Goal: Task Accomplishment & Management: Use online tool/utility

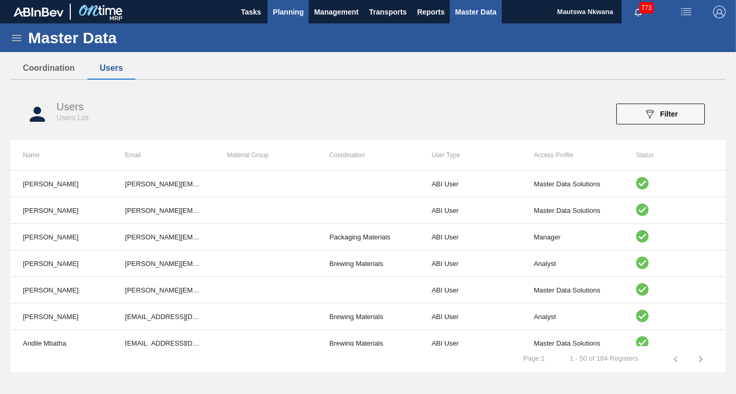
click at [289, 13] on span "Planning" at bounding box center [288, 12] width 31 height 13
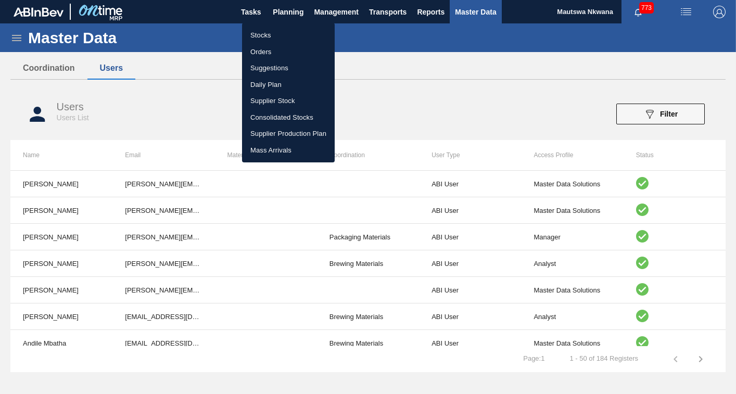
click at [267, 67] on li "Suggestions" at bounding box center [288, 68] width 93 height 17
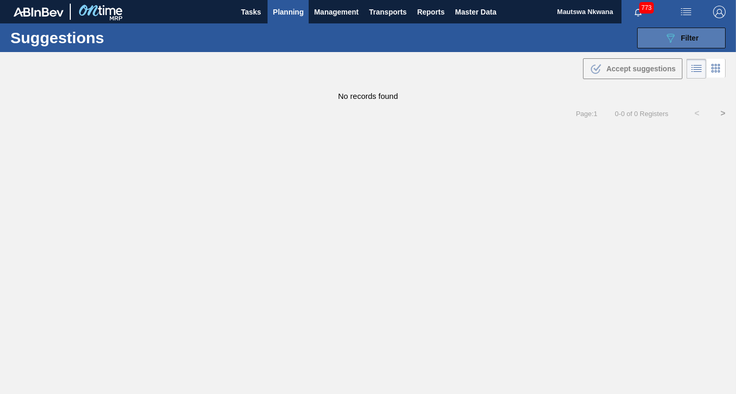
click at [692, 36] on span "Filter" at bounding box center [690, 38] width 18 height 8
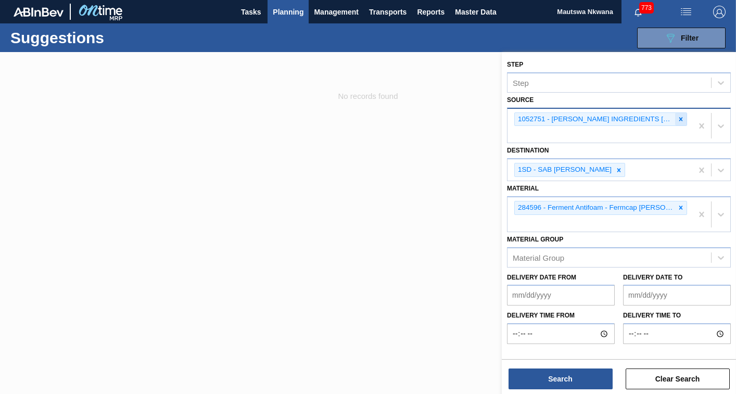
click at [681, 119] on icon at bounding box center [682, 119] width 4 height 4
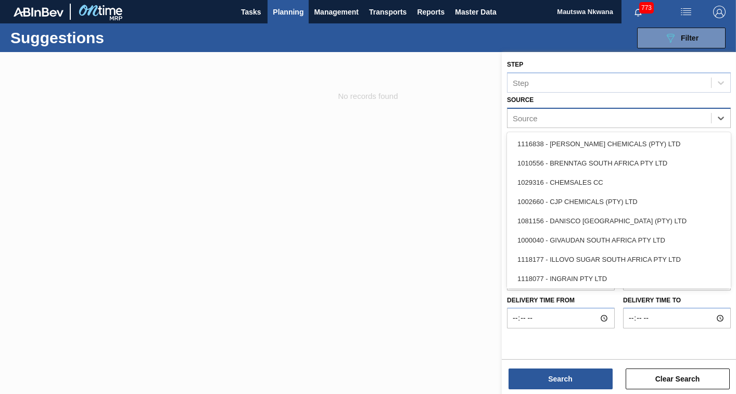
click at [608, 120] on div "Source" at bounding box center [610, 117] width 204 height 15
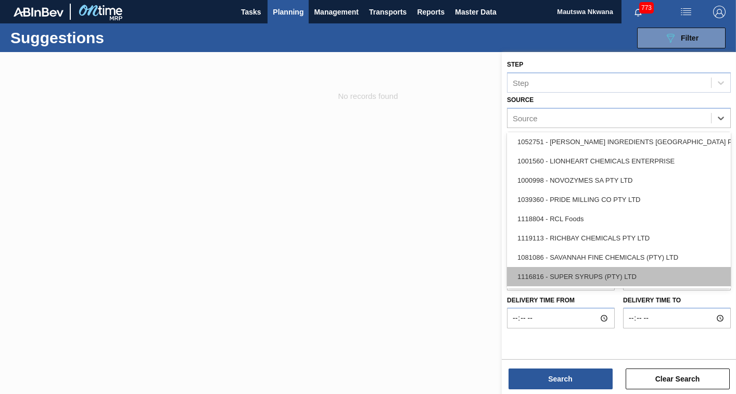
scroll to position [176, 0]
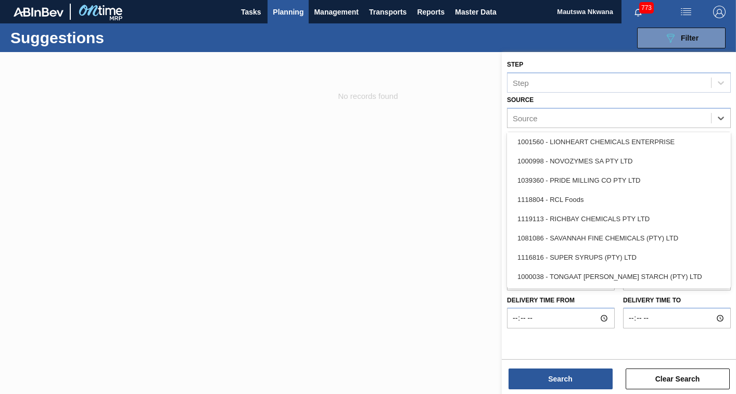
click at [306, 179] on div at bounding box center [368, 249] width 736 height 394
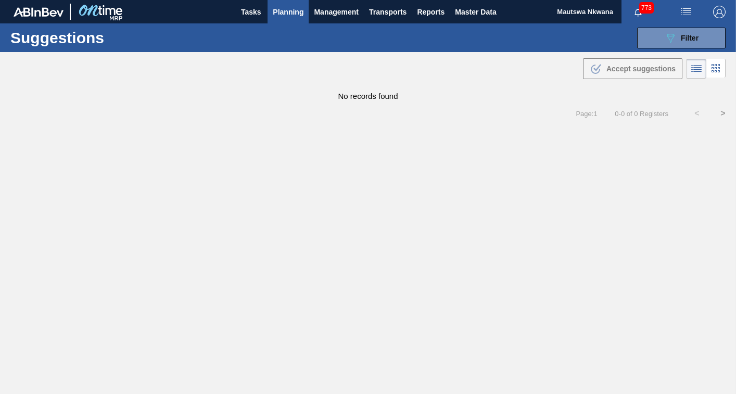
click at [285, 9] on span "Planning" at bounding box center [288, 12] width 31 height 13
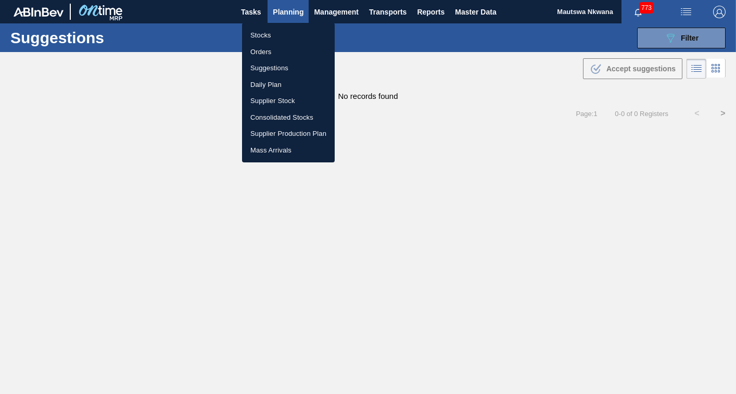
click at [269, 71] on li "Suggestions" at bounding box center [288, 68] width 93 height 17
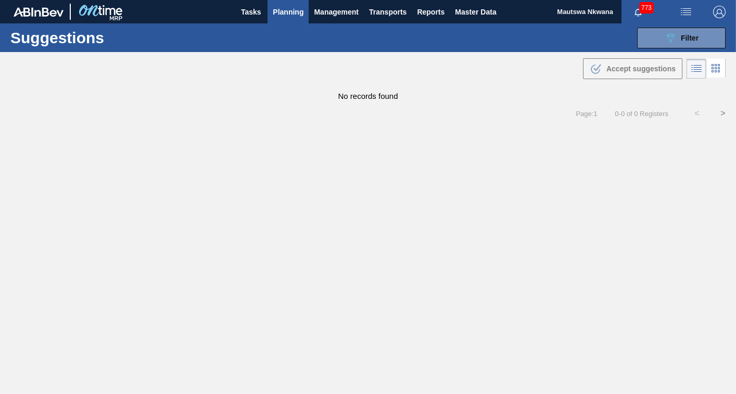
click at [287, 9] on span "Planning" at bounding box center [288, 12] width 31 height 13
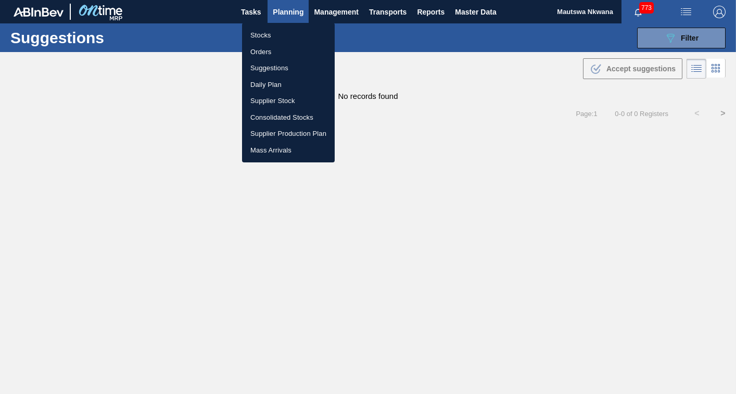
click at [274, 66] on li "Suggestions" at bounding box center [288, 68] width 93 height 17
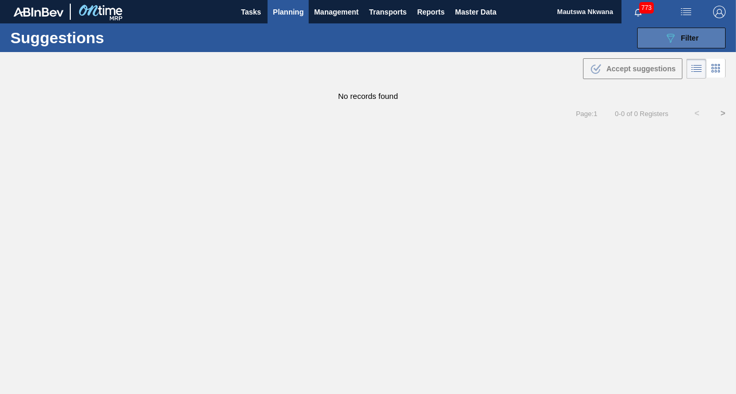
click at [683, 34] on span "Filter" at bounding box center [690, 38] width 18 height 8
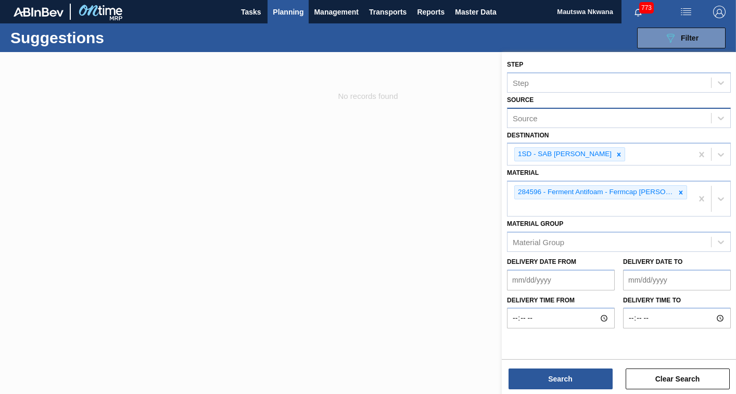
click at [566, 119] on div "Source" at bounding box center [610, 117] width 204 height 15
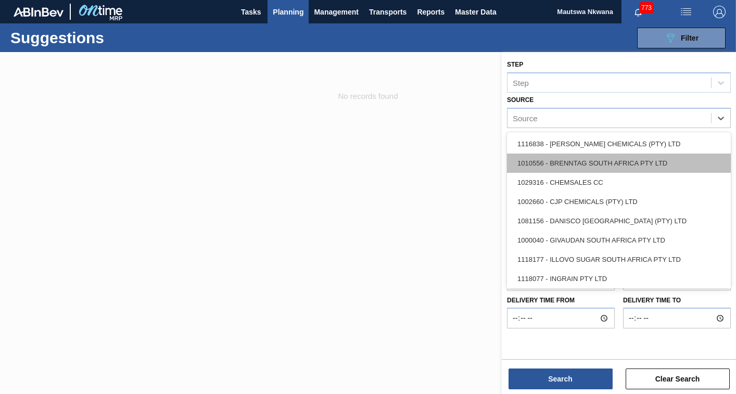
click at [608, 162] on div "1010556 - BRENNTAG SOUTH AFRICA PTY LTD" at bounding box center [619, 163] width 224 height 19
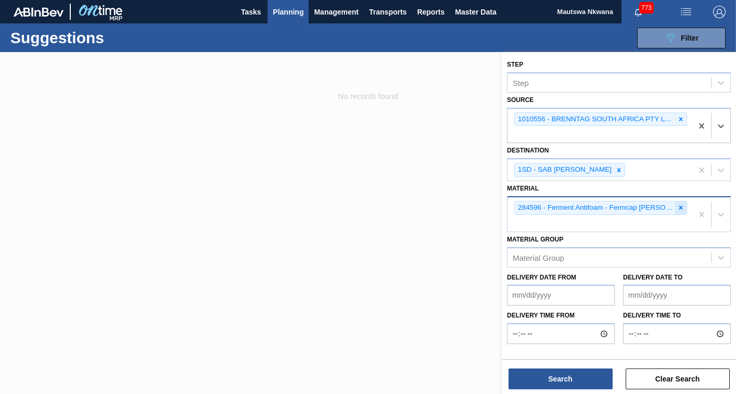
click at [678, 207] on icon at bounding box center [681, 207] width 7 height 7
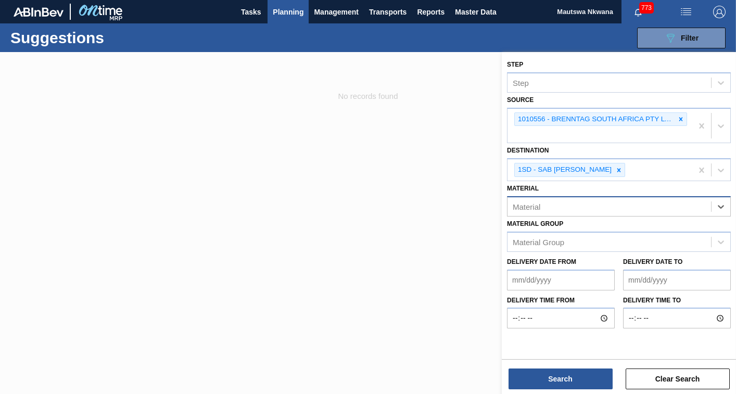
click at [577, 208] on div "Material" at bounding box center [610, 206] width 204 height 15
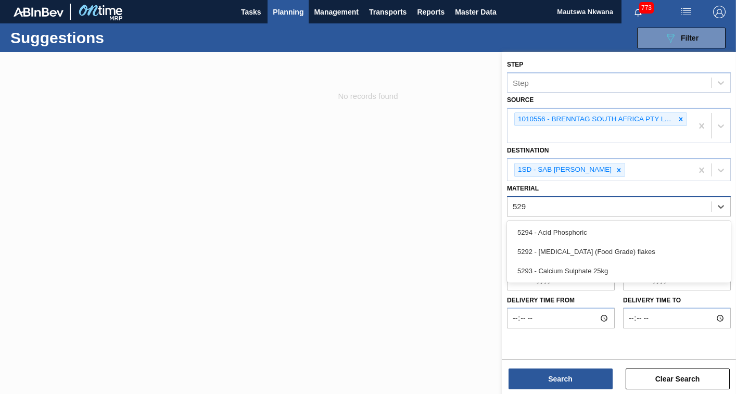
type input "5293"
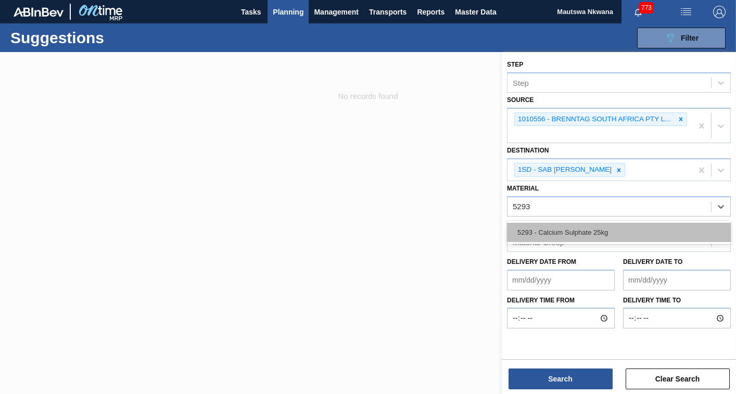
click at [565, 229] on div "5293 - Calcium Sulphate 25kg" at bounding box center [619, 232] width 224 height 19
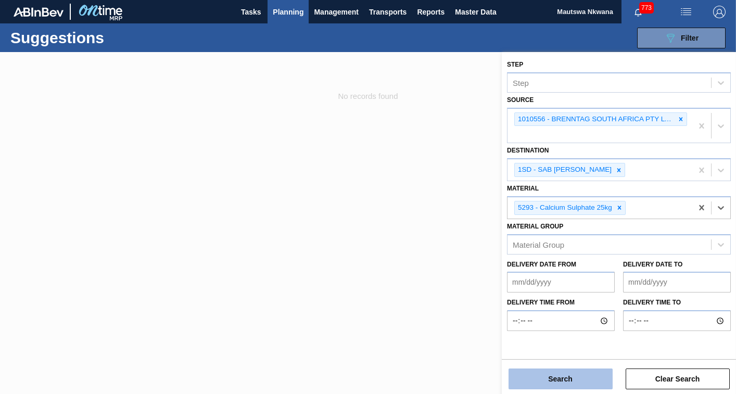
click at [561, 378] on button "Search" at bounding box center [561, 379] width 104 height 21
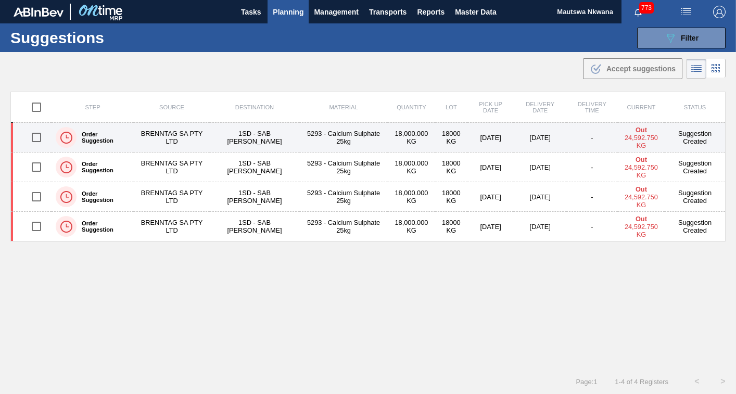
click at [36, 138] on input "checkbox" at bounding box center [37, 138] width 22 height 22
checkbox input "true"
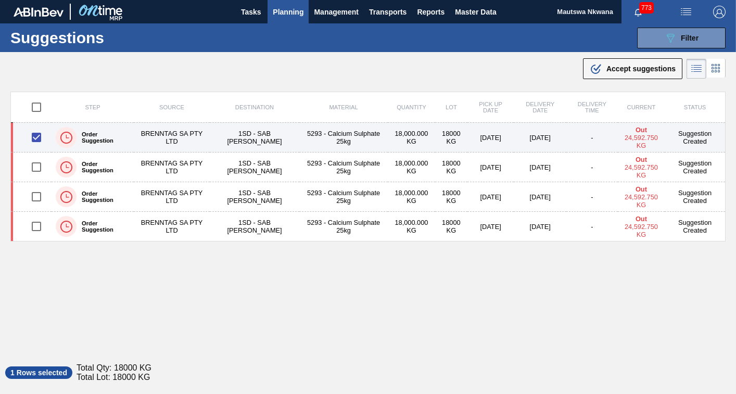
click at [264, 134] on td "1SD - SAB [PERSON_NAME]" at bounding box center [255, 138] width 90 height 30
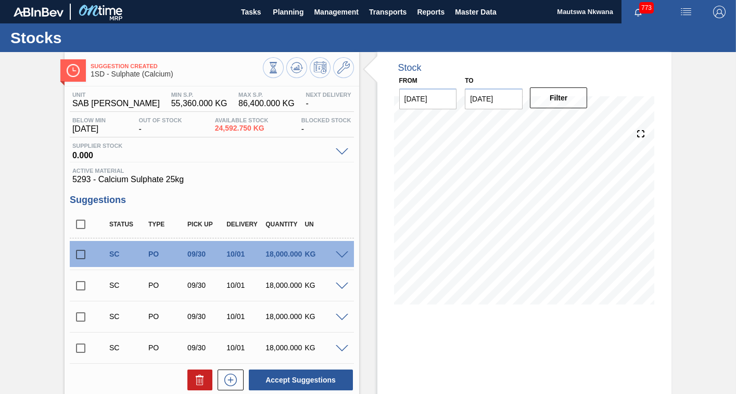
click at [82, 346] on input "checkbox" at bounding box center [81, 349] width 22 height 22
click at [342, 349] on span at bounding box center [342, 349] width 13 height 8
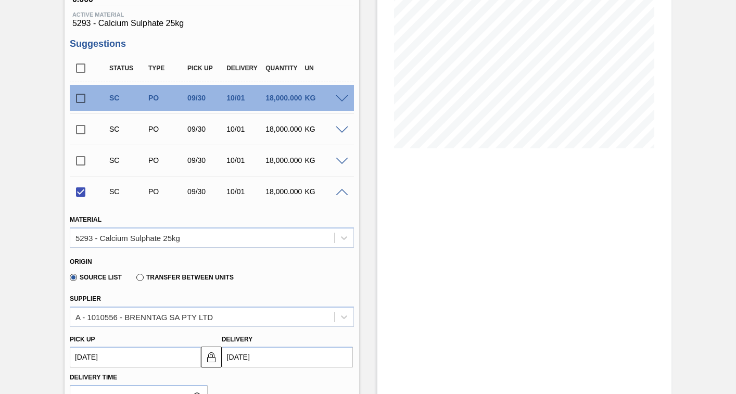
scroll to position [365, 0]
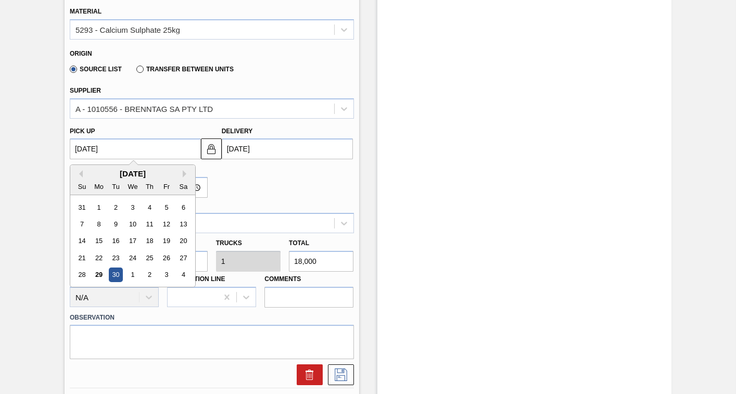
click at [145, 152] on up3254568544 "[DATE]" at bounding box center [135, 149] width 131 height 21
click at [181, 172] on div "[DATE]" at bounding box center [132, 173] width 125 height 9
click at [181, 174] on div "[DATE]" at bounding box center [132, 173] width 125 height 9
click at [184, 177] on button "Next Month" at bounding box center [186, 173] width 7 height 7
click at [84, 225] on div "5" at bounding box center [82, 224] width 14 height 14
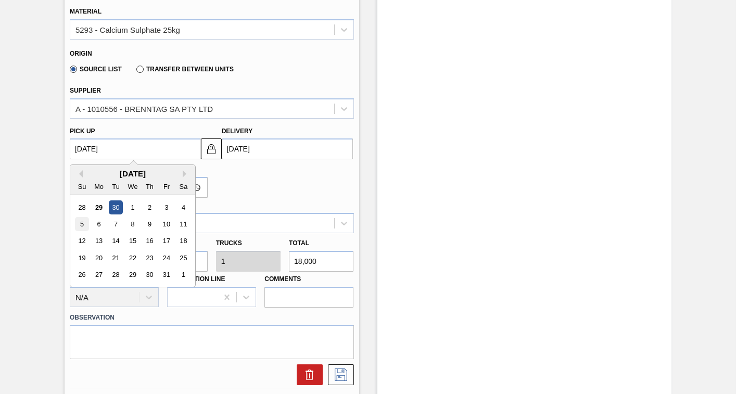
checkbox input "false"
type up3254568544 "[DATE]"
type input "[DATE]"
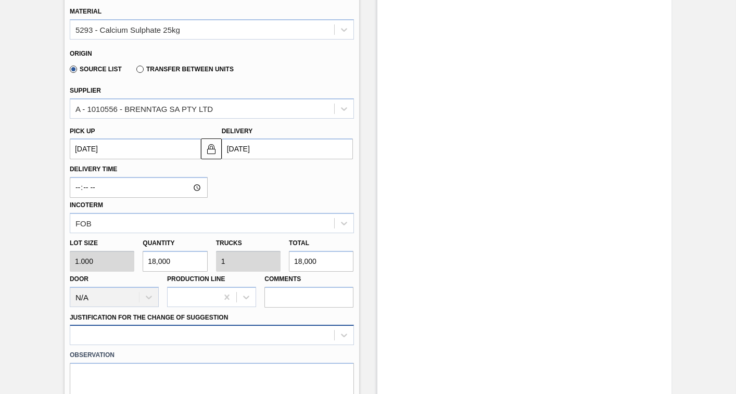
click at [204, 335] on div at bounding box center [212, 335] width 284 height 20
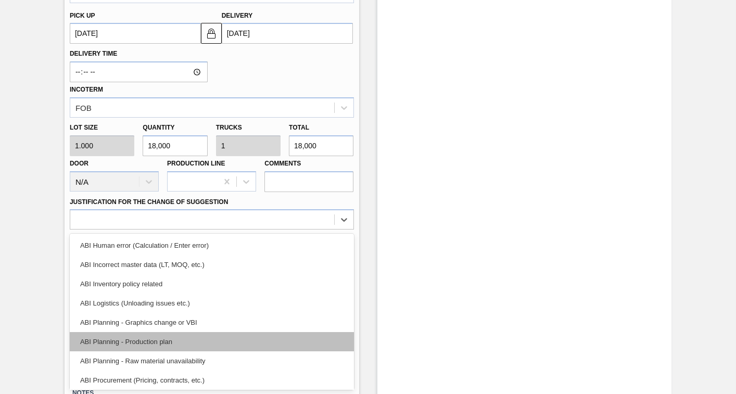
click at [148, 336] on div "ABI Planning - Production plan" at bounding box center [212, 341] width 284 height 19
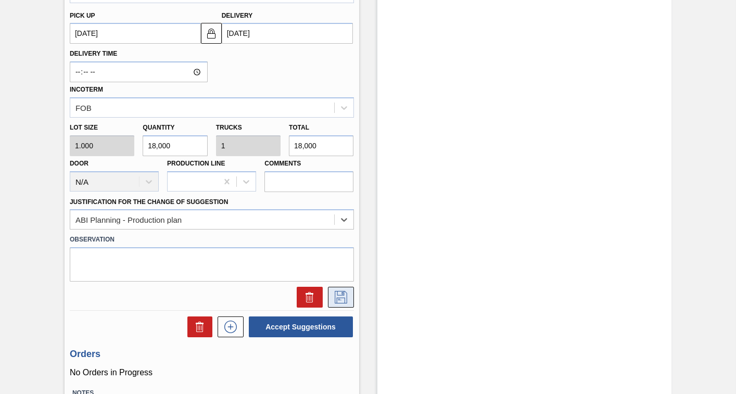
click at [342, 298] on icon at bounding box center [341, 297] width 13 height 13
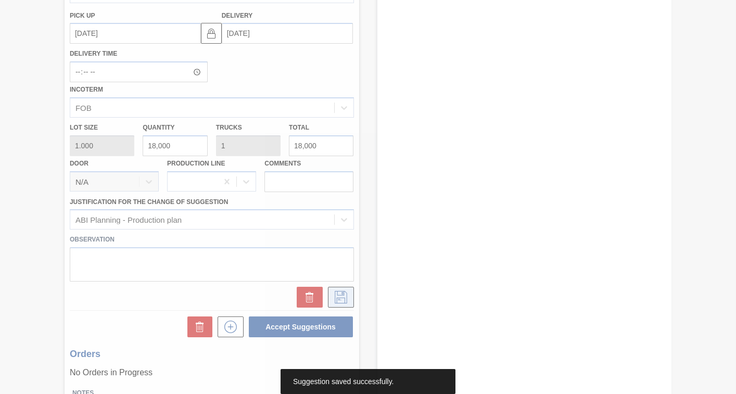
scroll to position [130, 0]
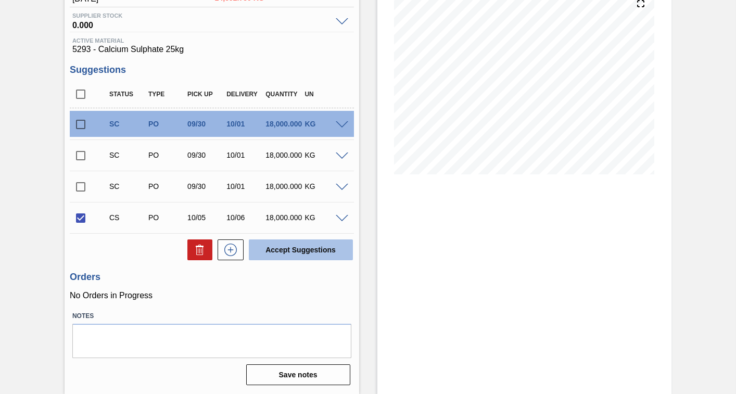
click at [297, 252] on button "Accept Suggestions" at bounding box center [301, 250] width 104 height 21
checkbox input "false"
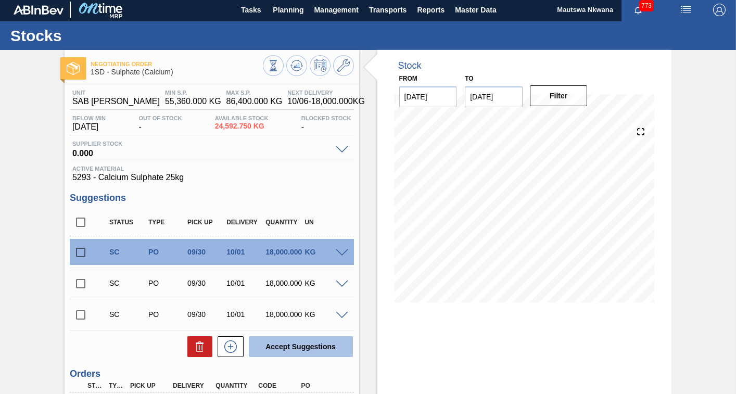
scroll to position [0, 0]
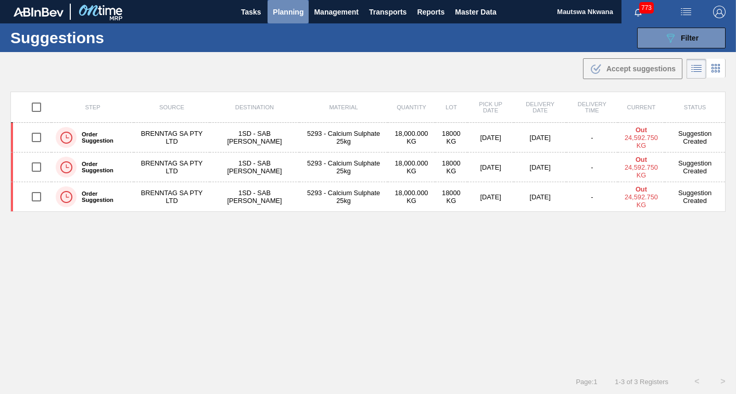
click at [278, 13] on span "Planning" at bounding box center [288, 12] width 31 height 13
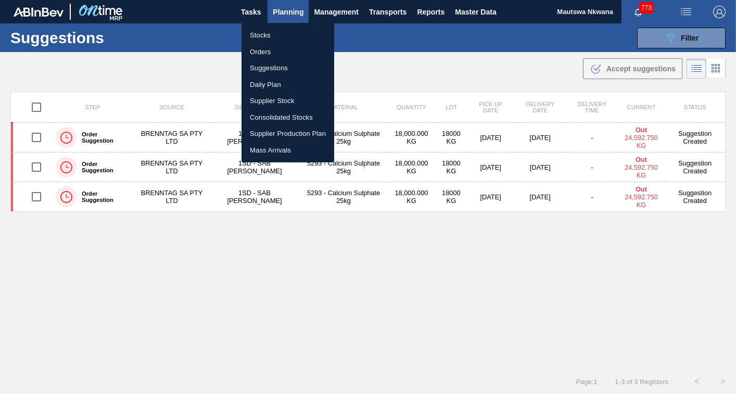
click at [258, 69] on li "Suggestions" at bounding box center [288, 68] width 93 height 17
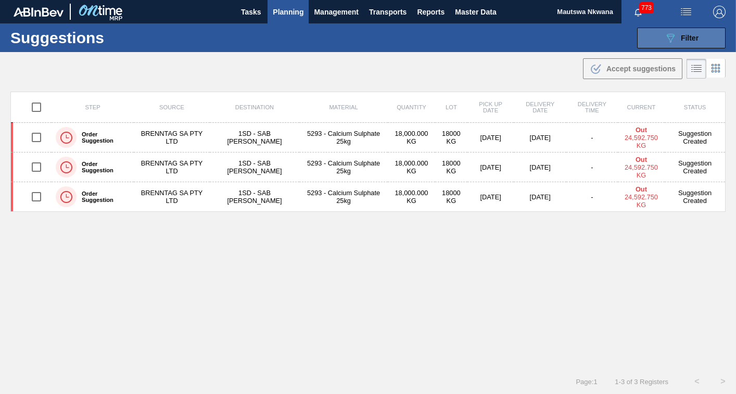
click at [687, 38] on span "Filter" at bounding box center [690, 38] width 18 height 8
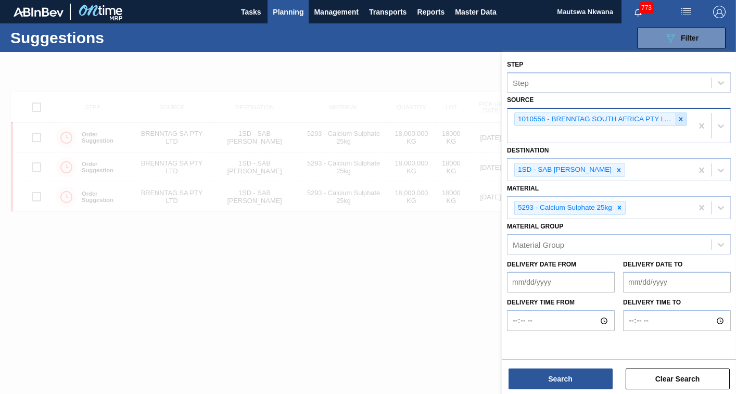
click at [680, 119] on icon at bounding box center [682, 119] width 4 height 4
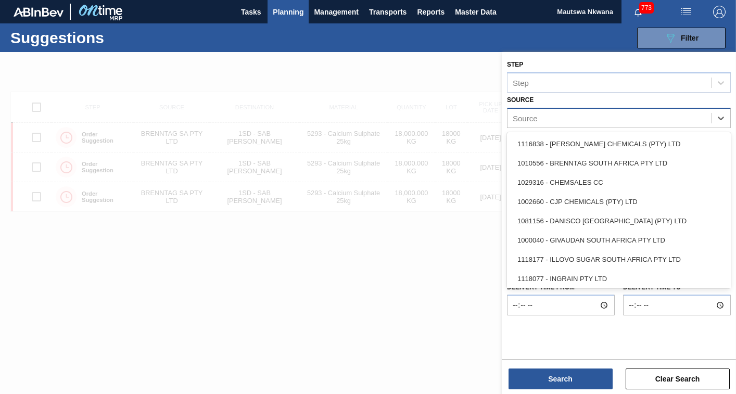
click at [666, 116] on div "Source" at bounding box center [610, 117] width 204 height 15
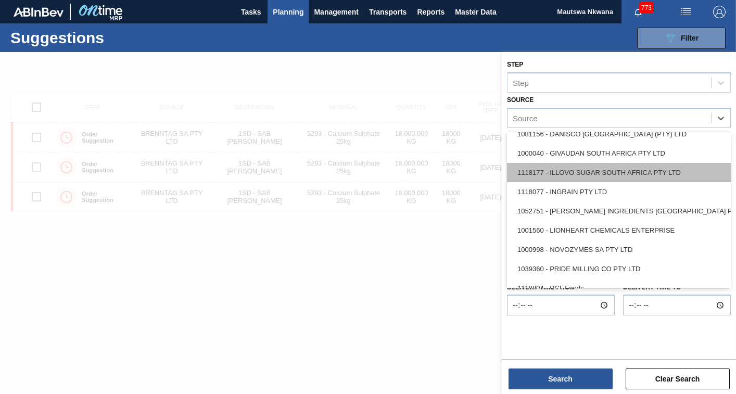
scroll to position [104, 0]
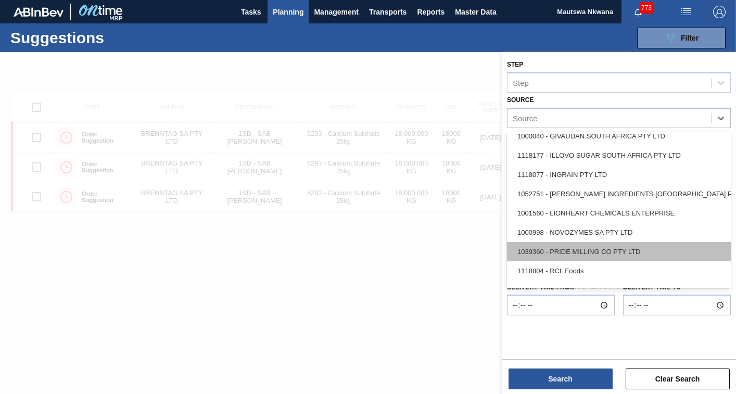
click at [579, 250] on div "1039360 - PRIDE MILLING CO PTY LTD" at bounding box center [619, 251] width 224 height 19
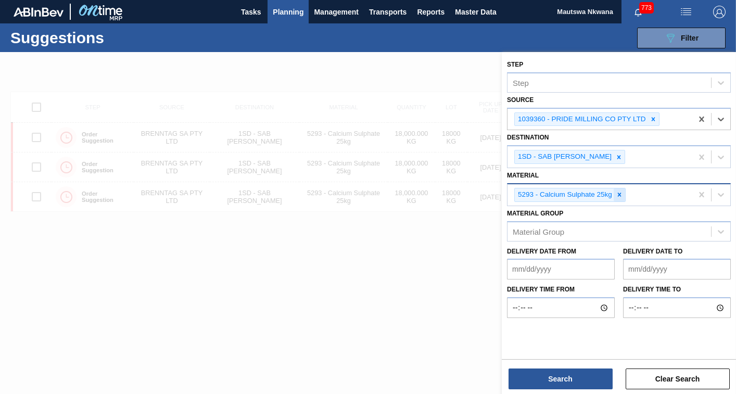
click at [621, 194] on icon at bounding box center [620, 195] width 4 height 4
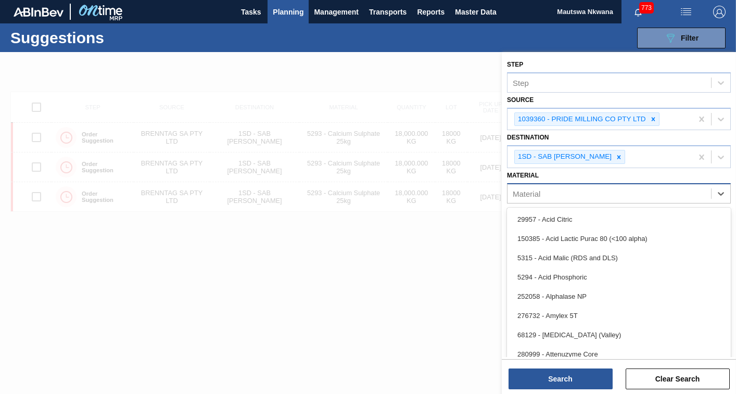
click at [572, 194] on div "Material" at bounding box center [610, 193] width 204 height 15
type input "25"
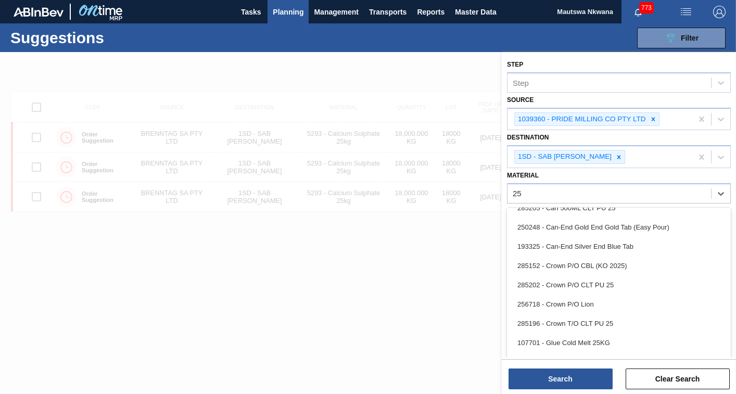
scroll to position [0, 0]
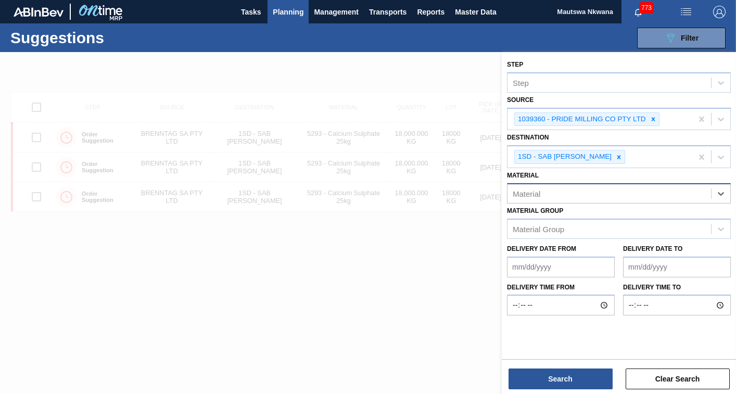
click at [542, 192] on div "Material" at bounding box center [610, 193] width 204 height 15
click at [547, 195] on div "Material" at bounding box center [610, 193] width 204 height 15
type input "25006"
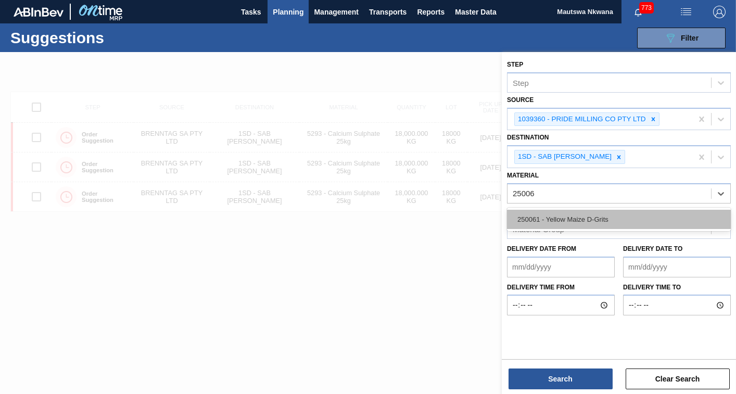
click at [576, 216] on div "250061 - Yellow Maize D-Grits" at bounding box center [619, 219] width 224 height 19
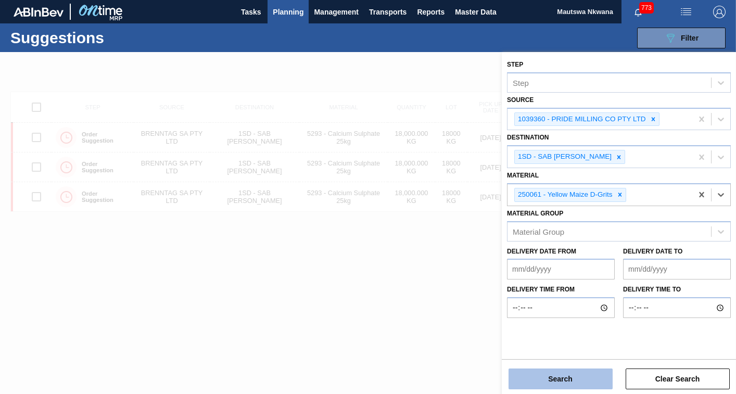
click at [563, 371] on button "Search" at bounding box center [561, 379] width 104 height 21
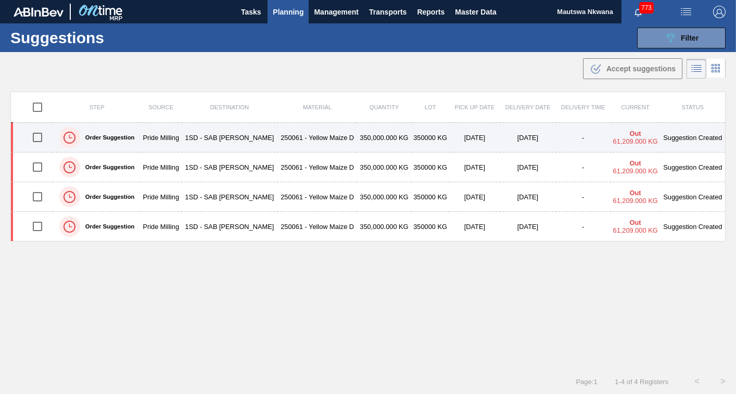
click at [39, 137] on input "checkbox" at bounding box center [38, 138] width 22 height 22
checkbox input "true"
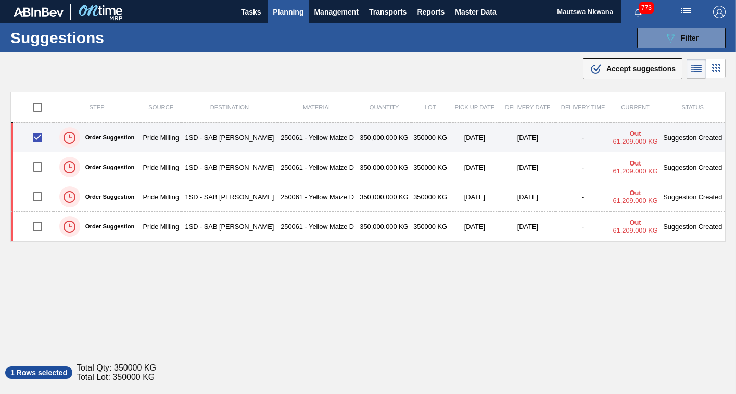
click at [230, 133] on td "1SD - SAB [PERSON_NAME]" at bounding box center [230, 138] width 96 height 30
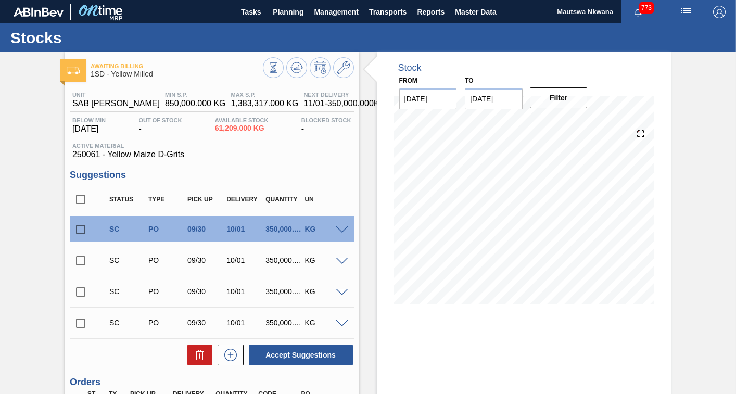
click at [78, 323] on input "checkbox" at bounding box center [81, 324] width 22 height 22
click at [339, 324] on span at bounding box center [342, 324] width 13 height 8
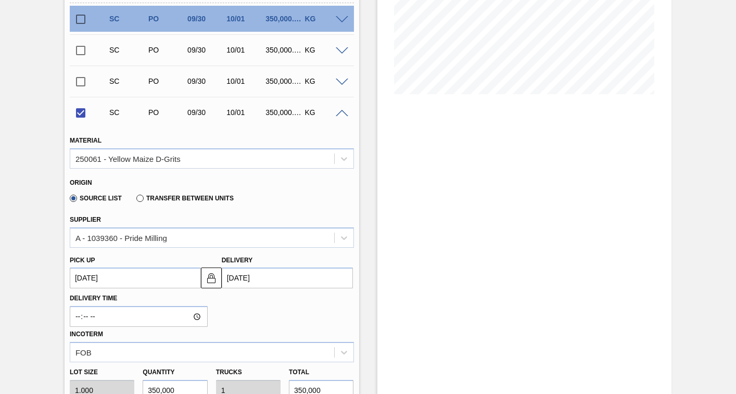
scroll to position [260, 0]
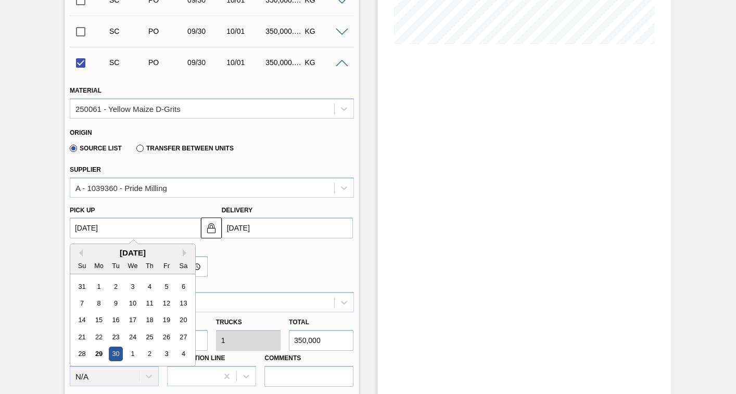
click at [126, 224] on up3254585667 "[DATE]" at bounding box center [135, 228] width 131 height 21
click at [185, 252] on button "Next Month" at bounding box center [186, 252] width 7 height 7
click at [168, 354] on div "31" at bounding box center [166, 354] width 14 height 14
checkbox input "false"
type up3254585667 "[DATE]"
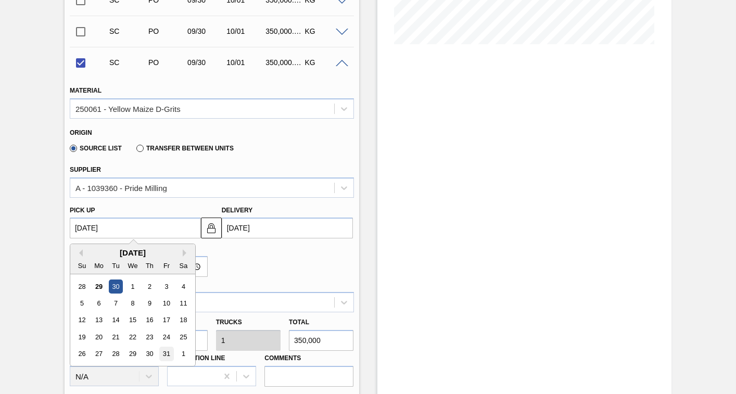
type input "[DATE]"
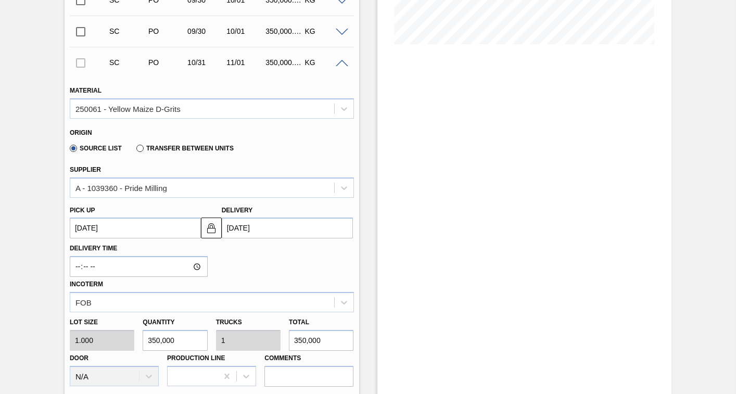
scroll to position [417, 0]
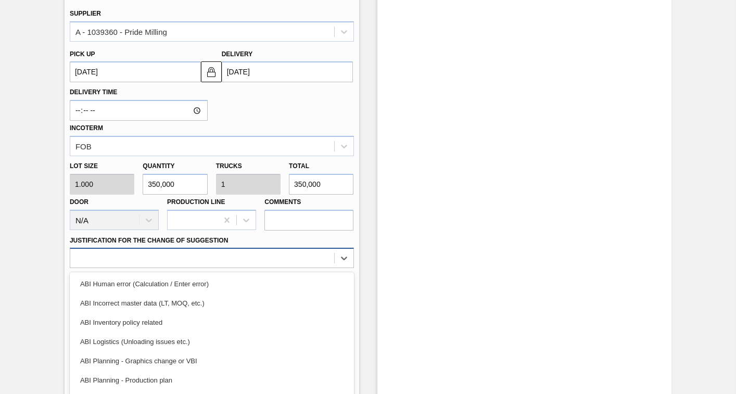
click at [180, 256] on div "option ABI Incorrect master data (LT, MOQ, etc.) focused, 2 of 18. 18 results a…" at bounding box center [212, 258] width 284 height 20
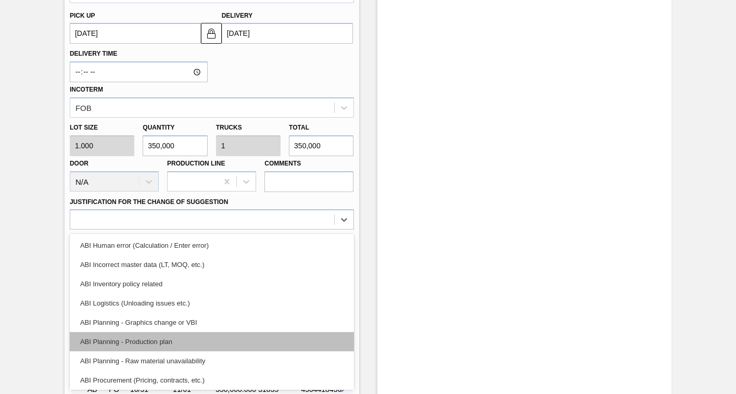
click at [105, 342] on div "ABI Planning - Production plan" at bounding box center [212, 341] width 284 height 19
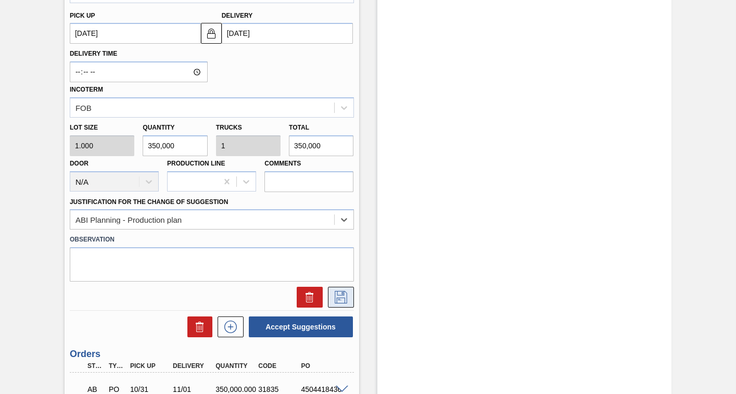
click at [340, 298] on icon at bounding box center [341, 297] width 13 height 13
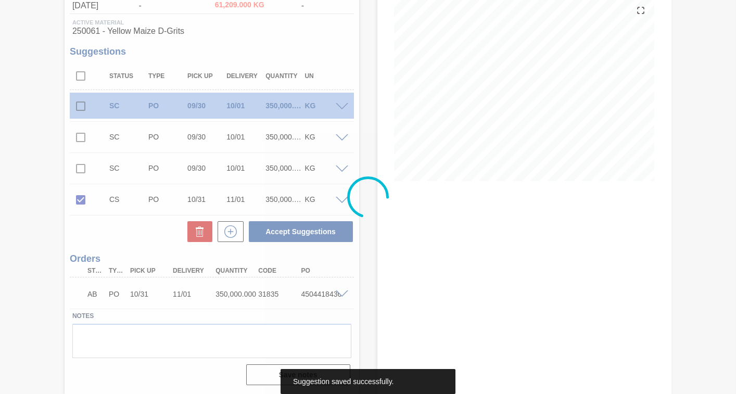
scroll to position [123, 0]
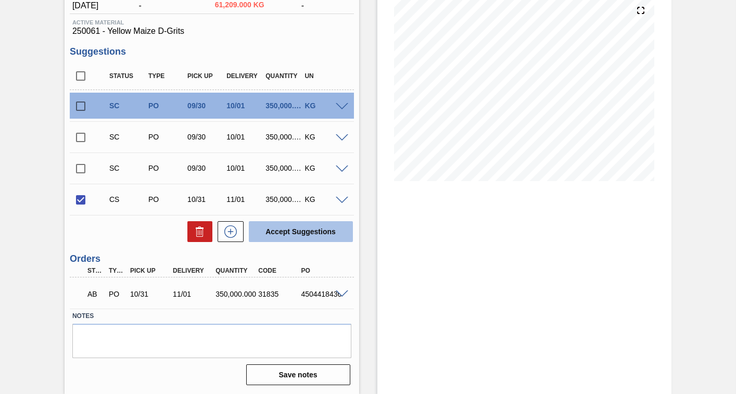
click at [302, 231] on button "Accept Suggestions" at bounding box center [301, 231] width 104 height 21
checkbox input "false"
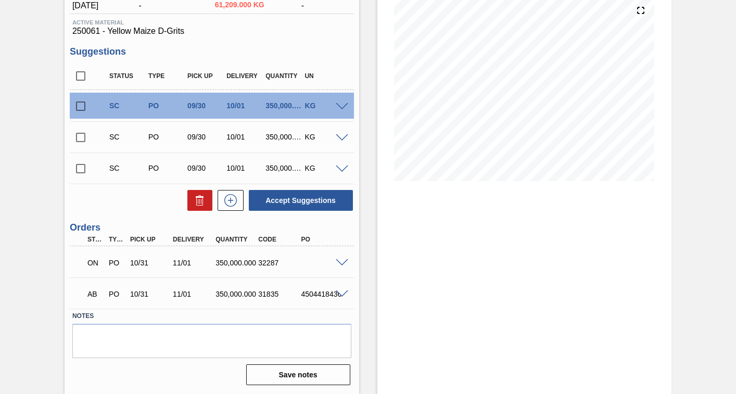
click at [81, 170] on input "checkbox" at bounding box center [81, 169] width 22 height 22
click at [340, 168] on span at bounding box center [342, 170] width 13 height 8
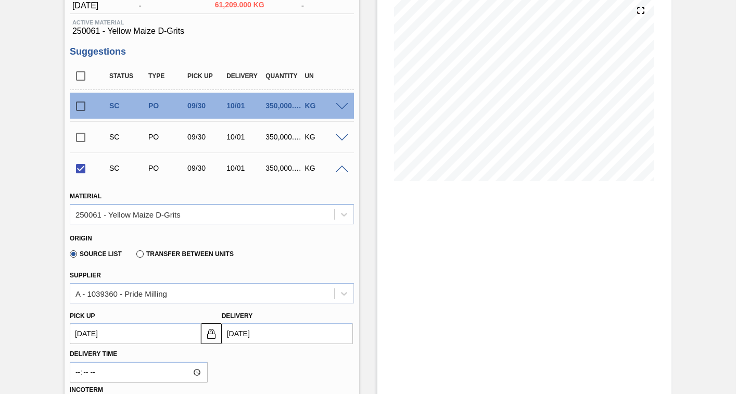
scroll to position [280, 0]
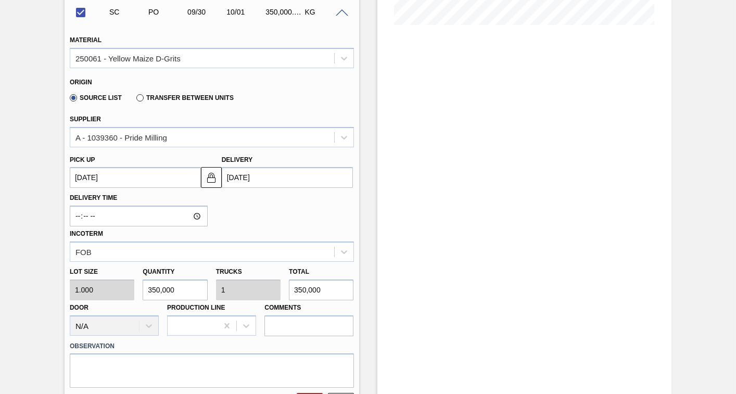
click at [143, 180] on up3254585666 "[DATE]" at bounding box center [135, 177] width 131 height 21
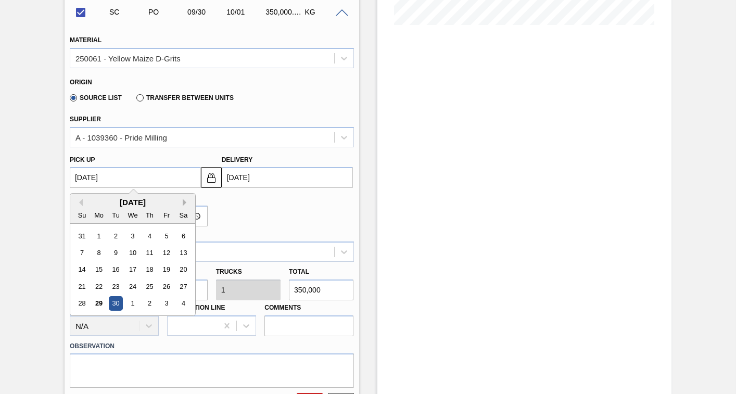
click at [183, 203] on button "Next Month" at bounding box center [186, 202] width 7 height 7
click at [170, 305] on div "31" at bounding box center [166, 304] width 14 height 14
checkbox input "false"
type up3254585666 "[DATE]"
type input "[DATE]"
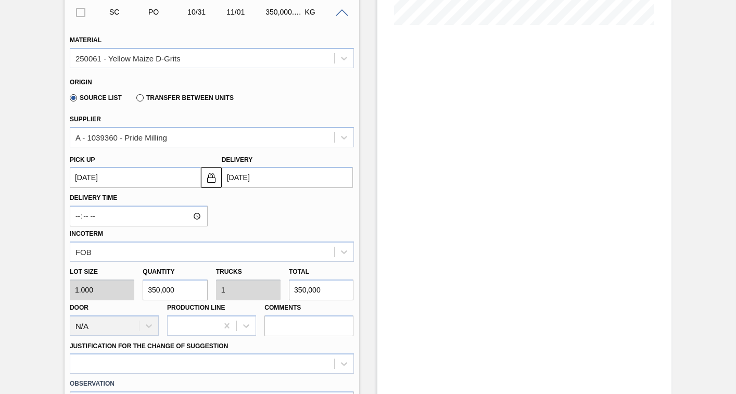
scroll to position [488, 0]
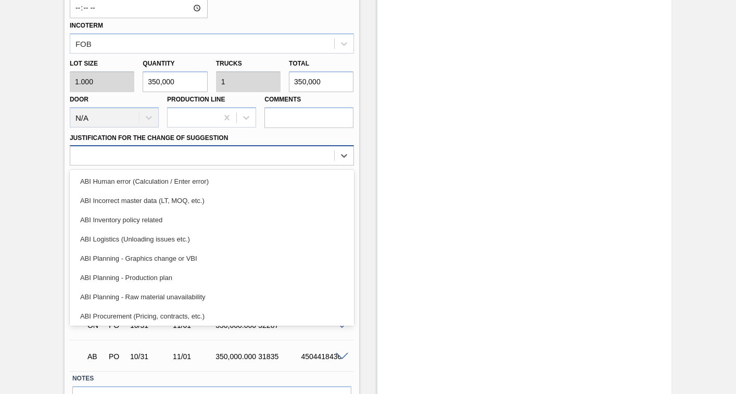
click at [154, 155] on div at bounding box center [202, 155] width 264 height 15
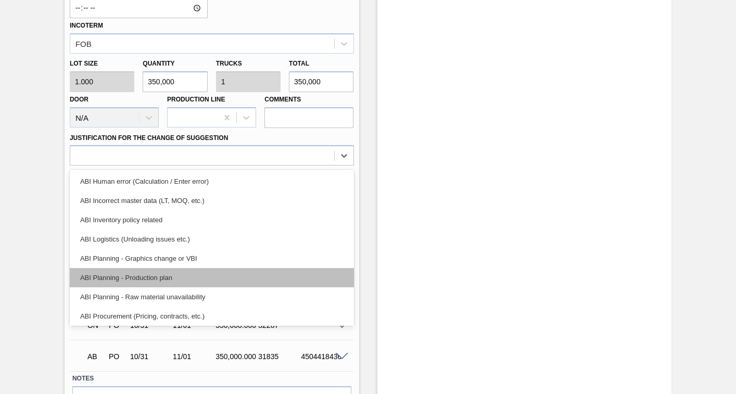
click at [130, 276] on div "ABI Planning - Production plan" at bounding box center [212, 277] width 284 height 19
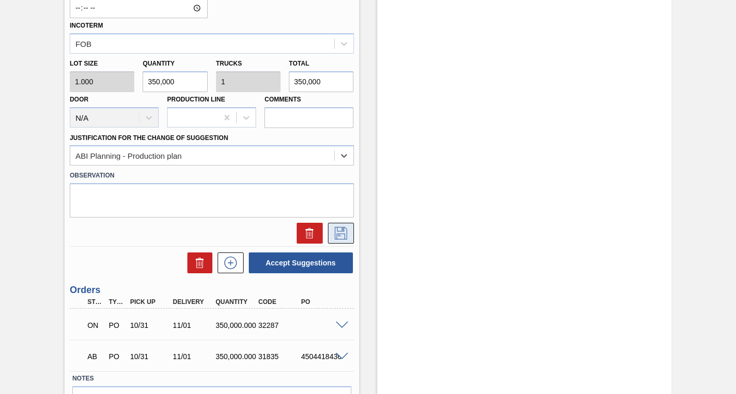
click at [339, 230] on icon at bounding box center [341, 233] width 17 height 13
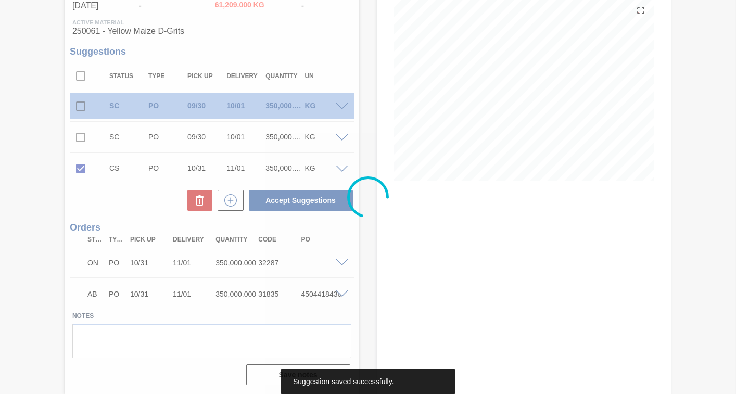
scroll to position [123, 0]
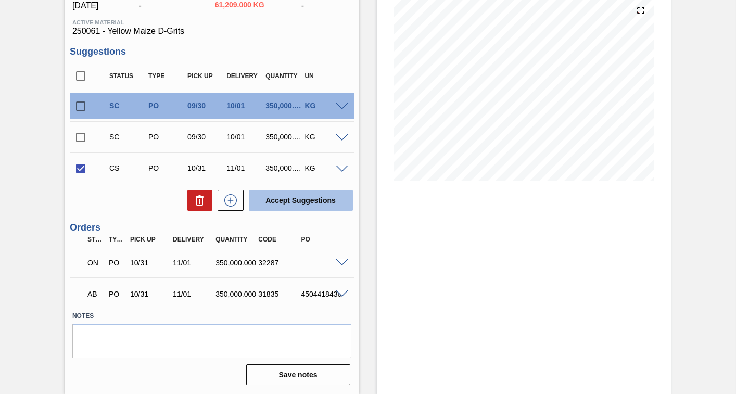
click at [306, 201] on button "Accept Suggestions" at bounding box center [301, 200] width 104 height 21
checkbox input "false"
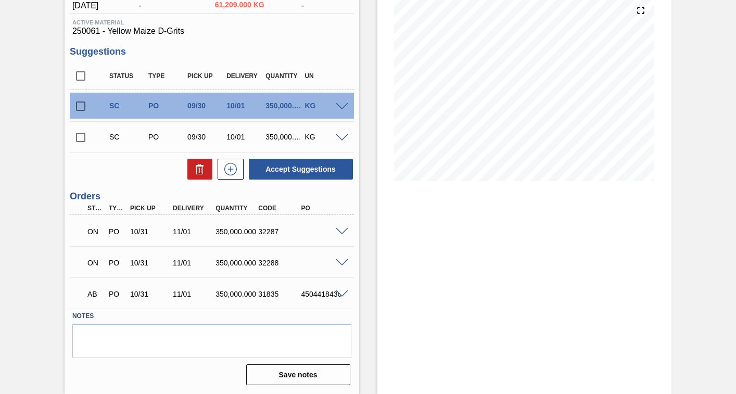
click at [8, 288] on div "Negotiating Order 1SD - Yellow Milled Unit SAB Rosslyn Brewery MIN S.P. 850,000…" at bounding box center [368, 162] width 736 height 466
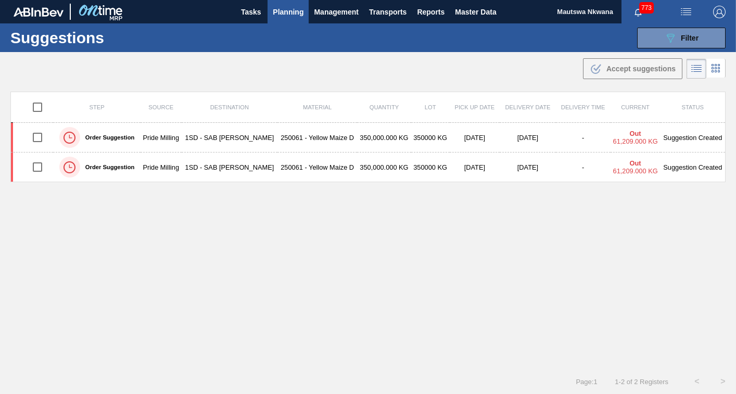
click at [286, 11] on span "Planning" at bounding box center [288, 12] width 31 height 13
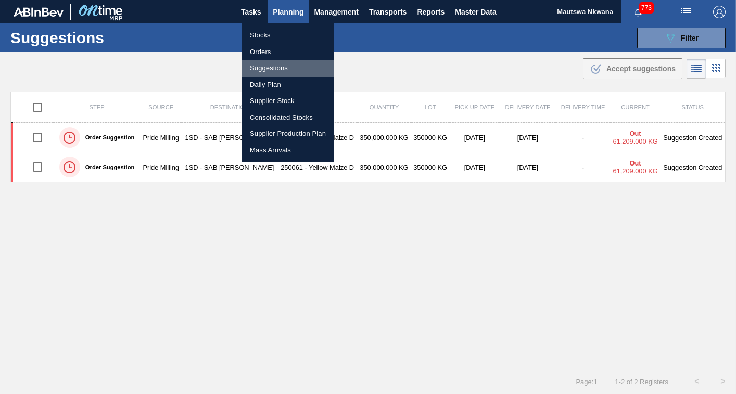
click at [264, 68] on li "Suggestions" at bounding box center [288, 68] width 93 height 17
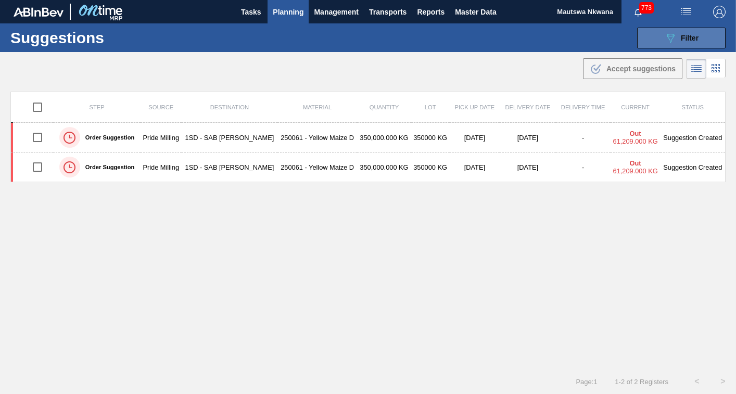
click at [668, 35] on icon "089F7B8B-B2A5-4AFE-B5C0-19BA573D28AC" at bounding box center [671, 38] width 13 height 13
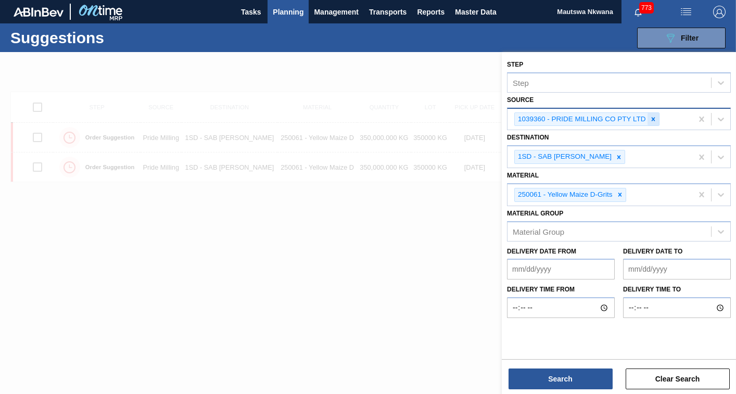
click at [652, 120] on icon at bounding box center [654, 119] width 4 height 4
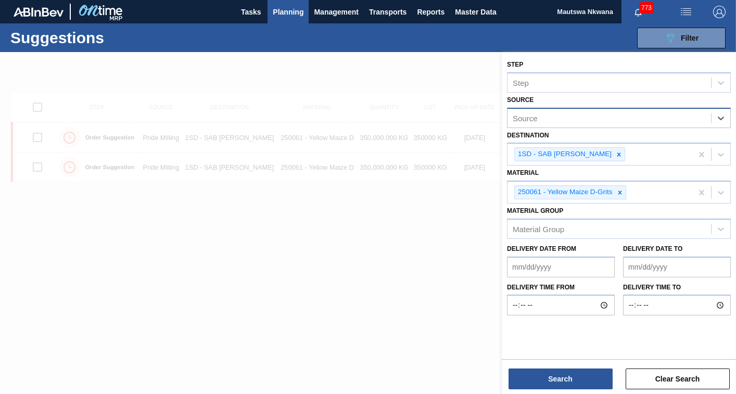
click at [594, 118] on div "Source" at bounding box center [610, 117] width 204 height 15
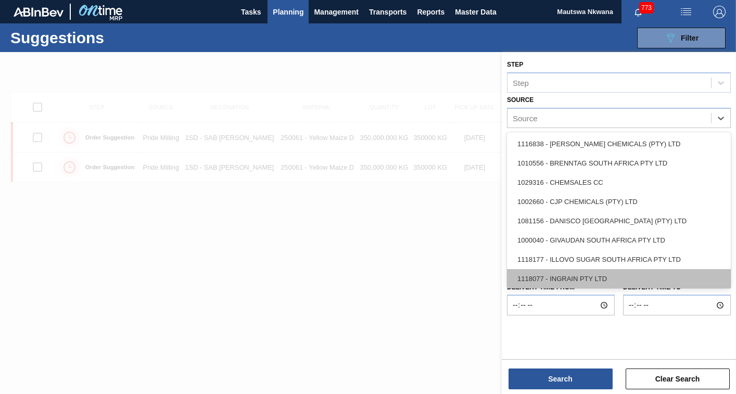
click at [586, 278] on div "1118077 - INGRAIN PTY LTD" at bounding box center [619, 278] width 224 height 19
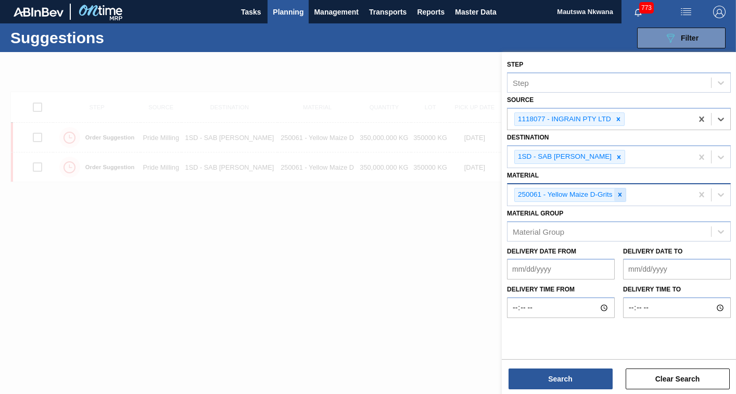
click at [622, 196] on icon at bounding box center [620, 194] width 7 height 7
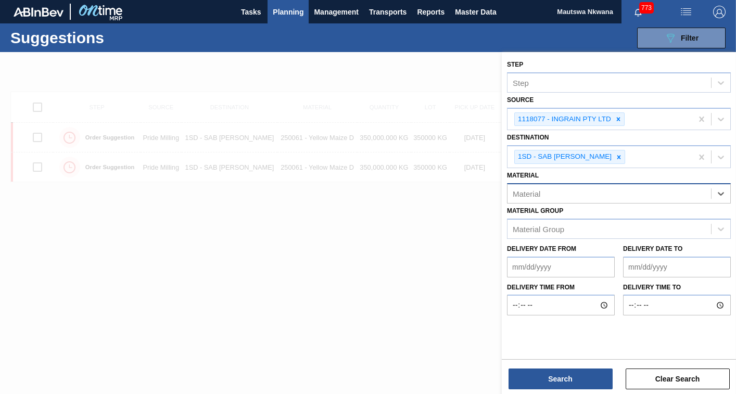
click at [620, 195] on div "Material" at bounding box center [610, 193] width 204 height 15
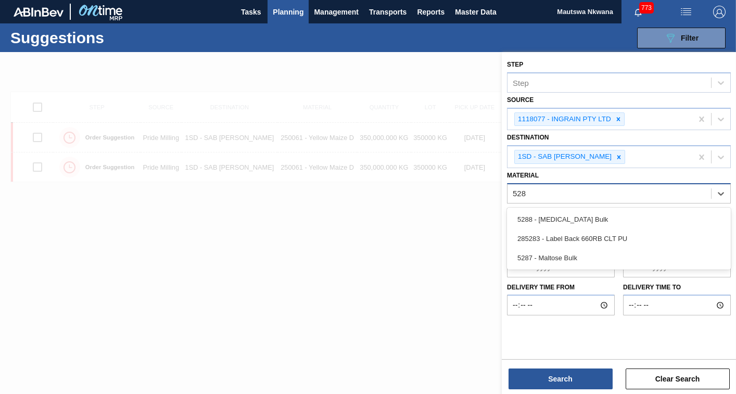
type input "5287"
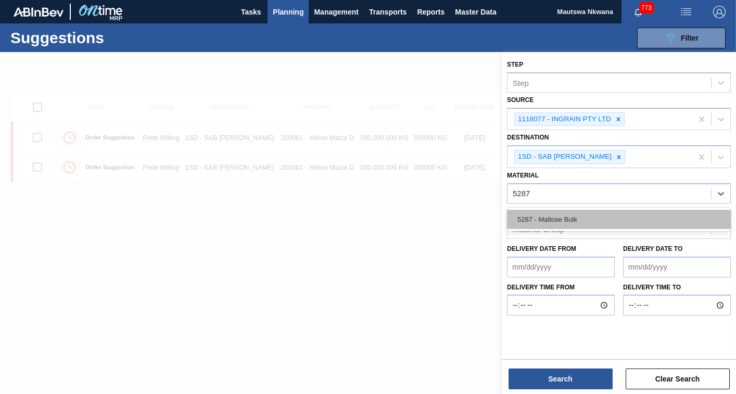
click at [569, 220] on div "5287 - Maltose Bulk" at bounding box center [619, 219] width 224 height 19
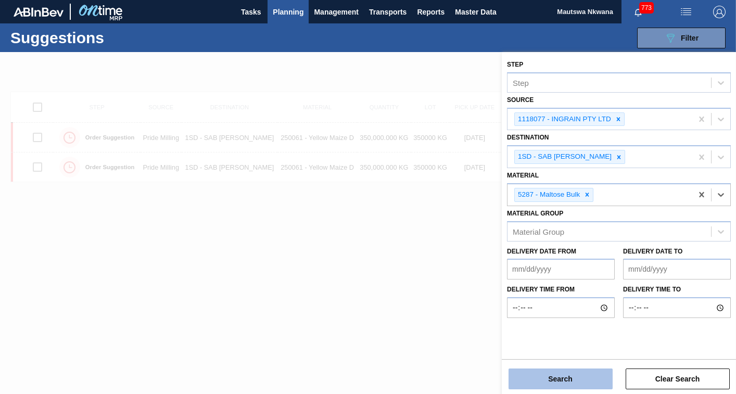
click at [559, 388] on button "Search" at bounding box center [561, 379] width 104 height 21
